Goal: Find specific page/section: Find specific page/section

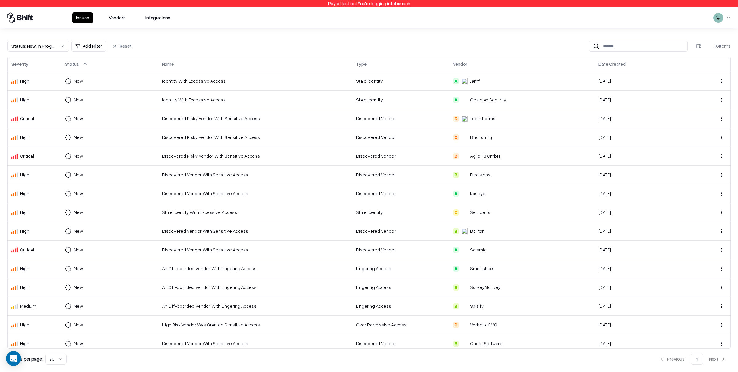
click at [121, 18] on button "Vendors" at bounding box center [117, 17] width 24 height 11
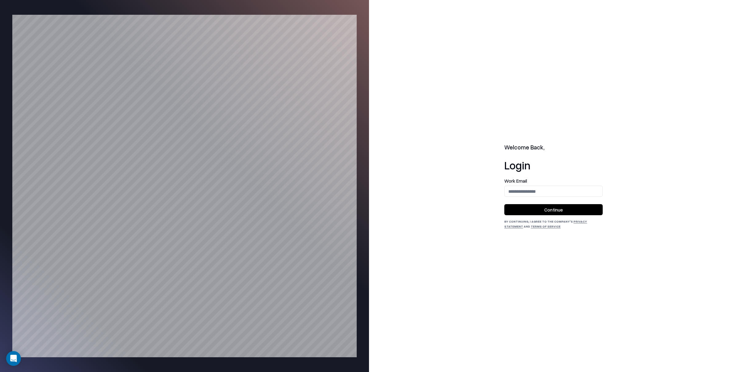
drag, startPoint x: 537, startPoint y: 200, endPoint x: 538, endPoint y: 190, distance: 9.3
click at [538, 197] on form "Work Email Continue" at bounding box center [553, 197] width 98 height 37
click at [538, 190] on input "email" at bounding box center [554, 191] width 98 height 11
type input "**********"
click at [552, 210] on button "Continue" at bounding box center [553, 209] width 98 height 11
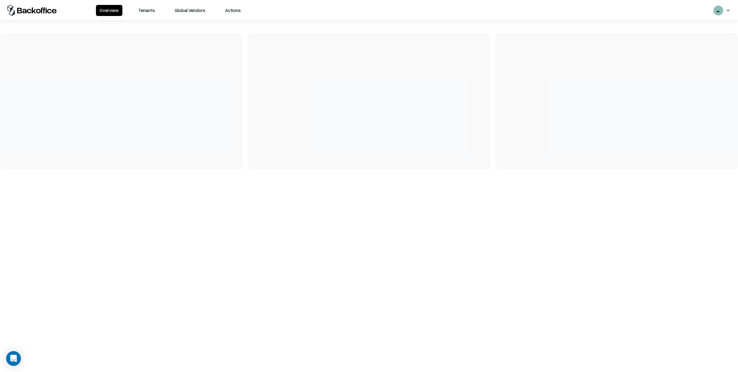
click at [147, 6] on button "Tenants" at bounding box center [147, 10] width 24 height 11
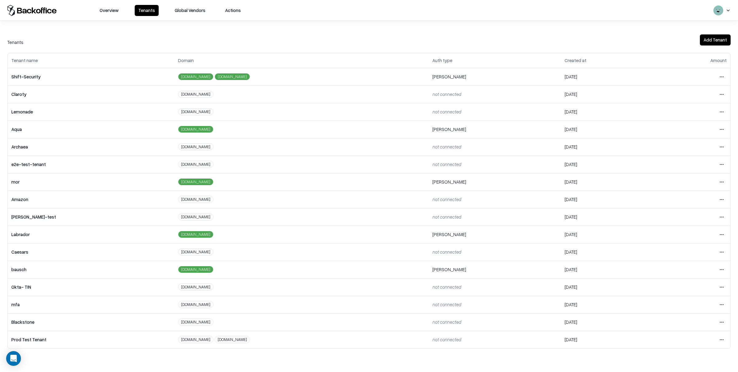
click at [723, 269] on html "Overview Tenants Global Vendors Actions Tenants Add Tenant Tenant name Domain A…" at bounding box center [369, 186] width 738 height 372
click at [684, 322] on div "Login to tenant" at bounding box center [695, 321] width 66 height 12
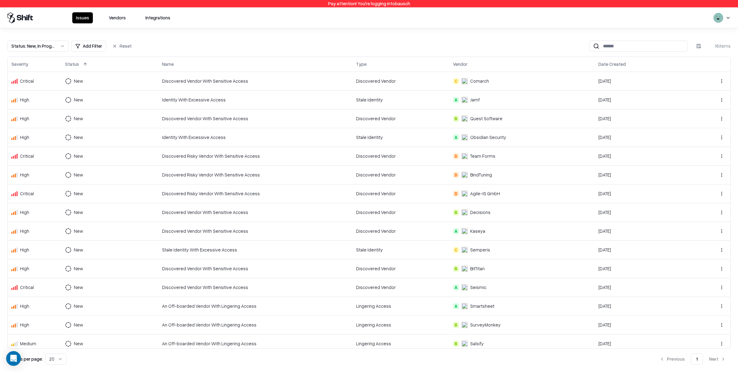
click at [119, 19] on button "Vendors" at bounding box center [117, 17] width 24 height 11
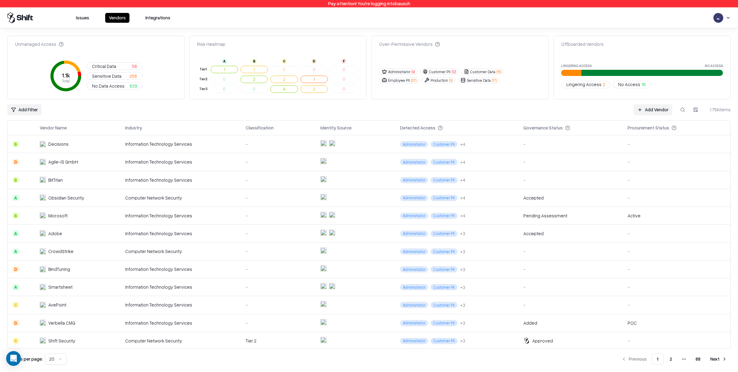
click at [80, 21] on button "Issues" at bounding box center [82, 18] width 21 height 10
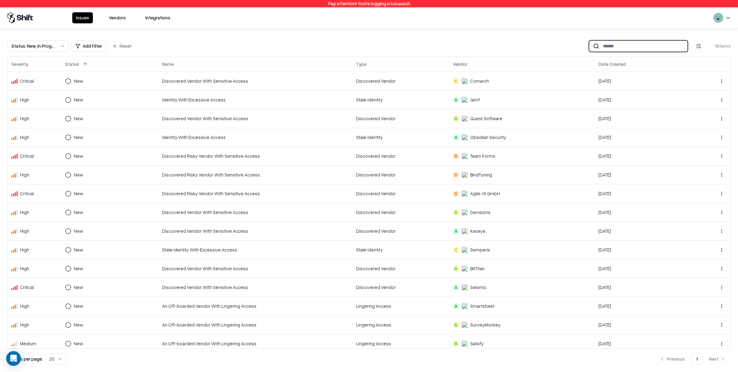
click at [650, 45] on input at bounding box center [643, 45] width 88 height 11
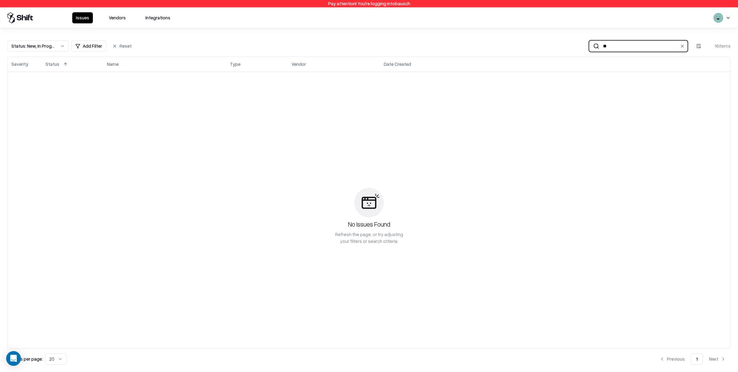
type input "*"
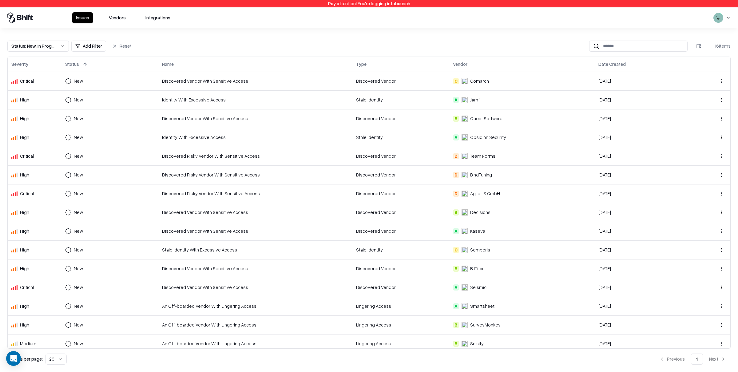
click at [137, 17] on div "Issues Vendors Integrations" at bounding box center [123, 17] width 102 height 11
click at [123, 17] on button "Vendors" at bounding box center [117, 17] width 24 height 11
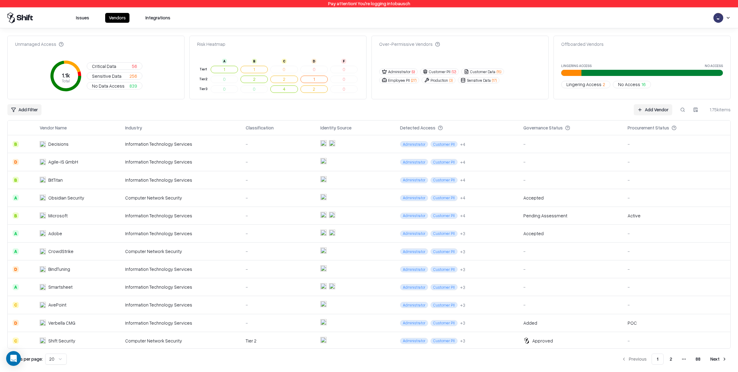
click at [685, 110] on button at bounding box center [682, 109] width 11 height 11
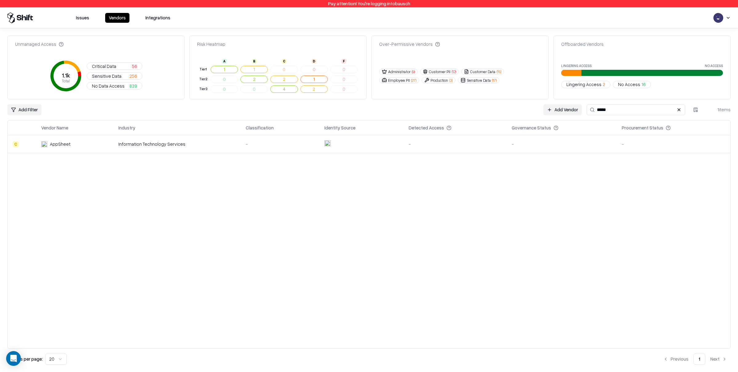
type input "*****"
click at [125, 145] on div "Information Technology Services" at bounding box center [176, 144] width 117 height 6
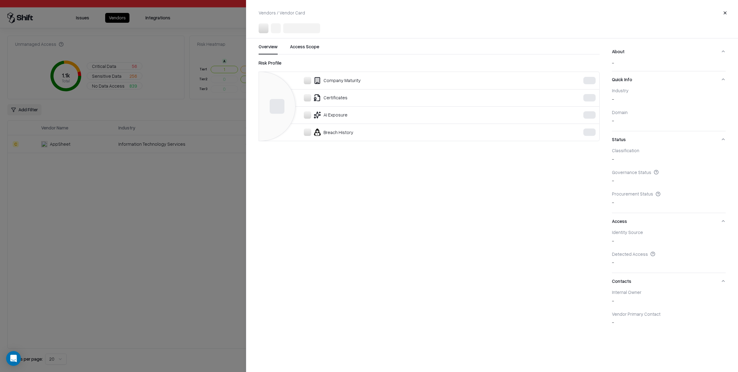
drag, startPoint x: 172, startPoint y: 202, endPoint x: 294, endPoint y: 176, distance: 124.6
click at [174, 202] on div at bounding box center [369, 186] width 738 height 372
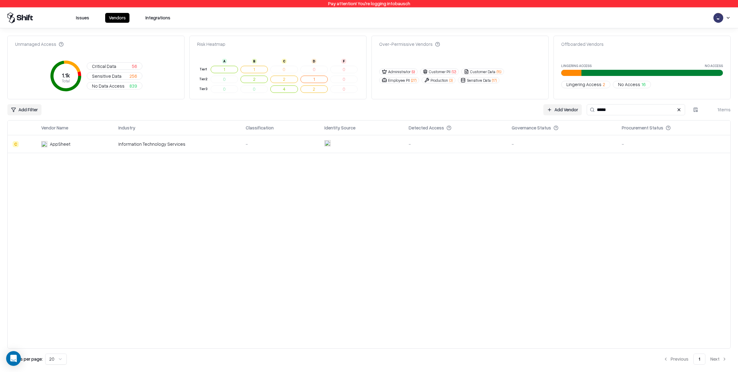
click at [119, 149] on td "Information Technology Services" at bounding box center [176, 144] width 127 height 18
